Goal: Information Seeking & Learning: Understand process/instructions

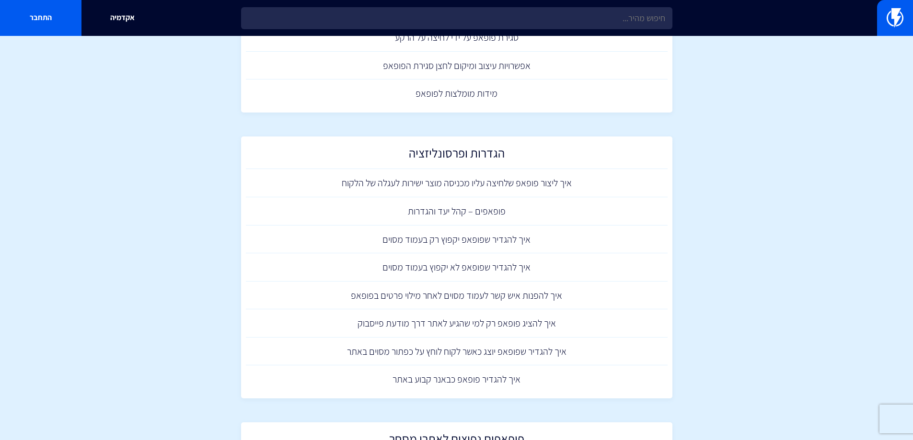
scroll to position [527, 0]
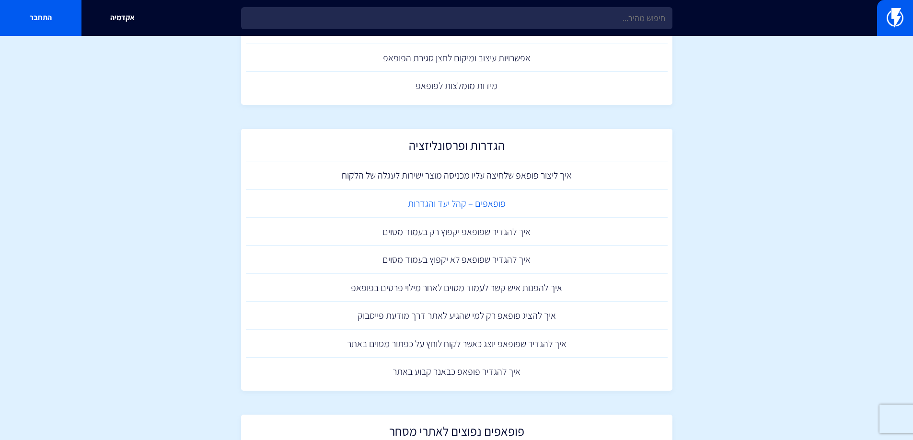
click at [451, 207] on link "פופאפים – קהל יעד והגדרות" at bounding box center [457, 204] width 422 height 28
